Goal: Task Accomplishment & Management: Manage account settings

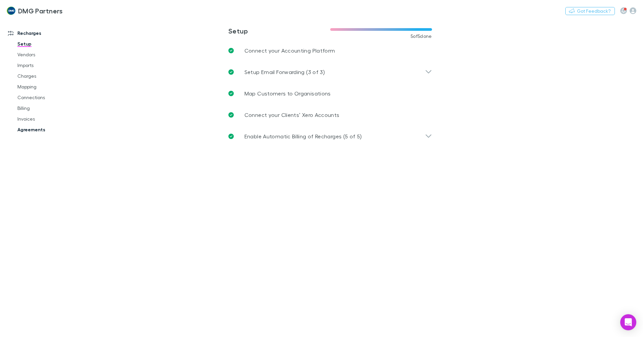
drag, startPoint x: 19, startPoint y: 128, endPoint x: 293, endPoint y: 124, distance: 273.7
click at [19, 128] on link "Agreements" at bounding box center [51, 129] width 80 height 11
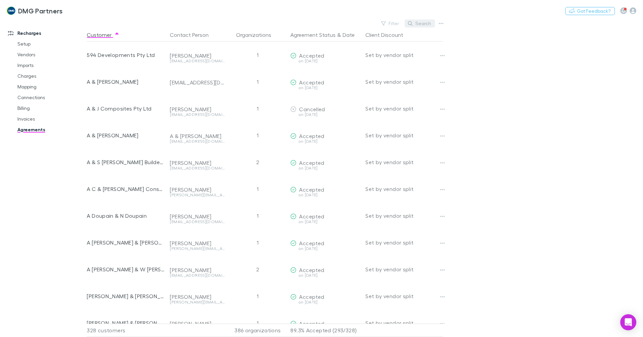
click at [418, 24] on button "Search" at bounding box center [420, 23] width 30 height 8
type input "******"
click at [408, 27] on input "******" at bounding box center [408, 23] width 33 height 9
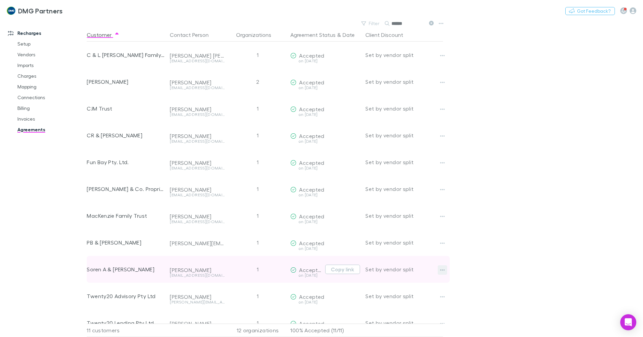
click at [442, 270] on icon "button" at bounding box center [442, 269] width 5 height 5
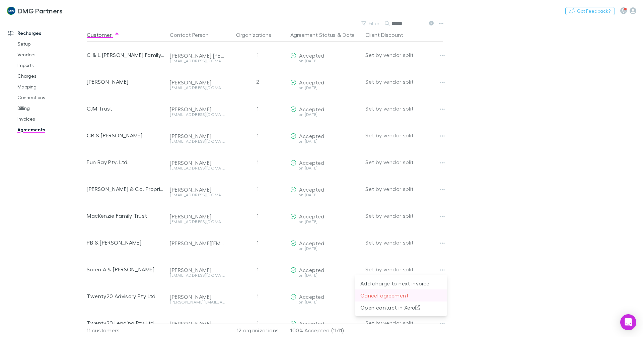
click at [426, 297] on p "Cancel agreement" at bounding box center [400, 295] width 81 height 8
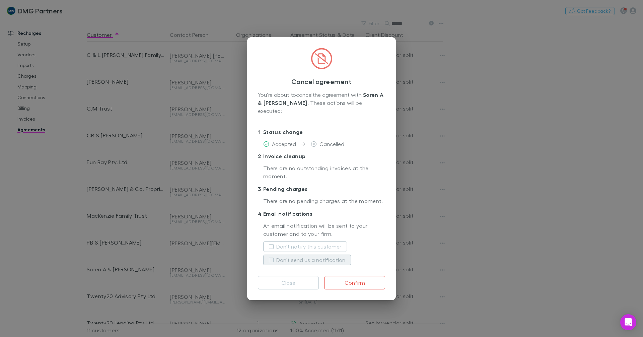
drag, startPoint x: 294, startPoint y: 248, endPoint x: 286, endPoint y: 256, distance: 11.1
click at [294, 248] on label "Don't notify this customer" at bounding box center [308, 247] width 65 height 8
click at [285, 258] on label "Don't send us a notification" at bounding box center [310, 260] width 69 height 8
click at [354, 282] on button "Confirm" at bounding box center [354, 282] width 61 height 13
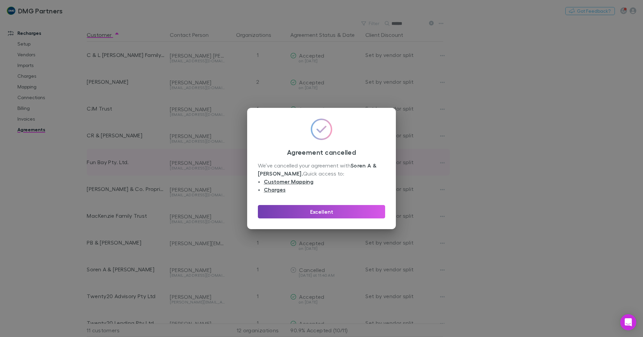
drag, startPoint x: 289, startPoint y: 211, endPoint x: 285, endPoint y: 168, distance: 43.3
click at [289, 211] on button "Excellent" at bounding box center [321, 211] width 127 height 13
